Goal: Browse casually

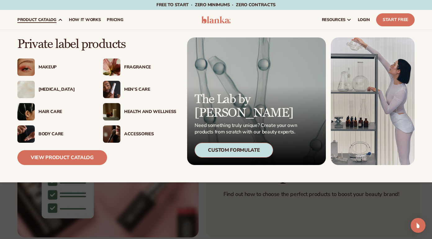
click at [43, 21] on span "product catalog" at bounding box center [36, 19] width 39 height 5
click at [47, 18] on span "product catalog" at bounding box center [36, 19] width 39 height 5
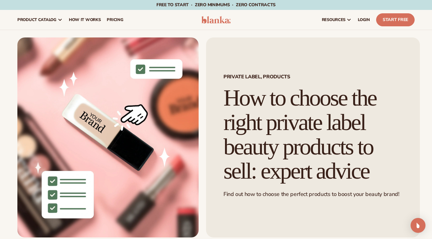
click at [211, 17] on img at bounding box center [215, 19] width 29 height 7
